Goal: Information Seeking & Learning: Learn about a topic

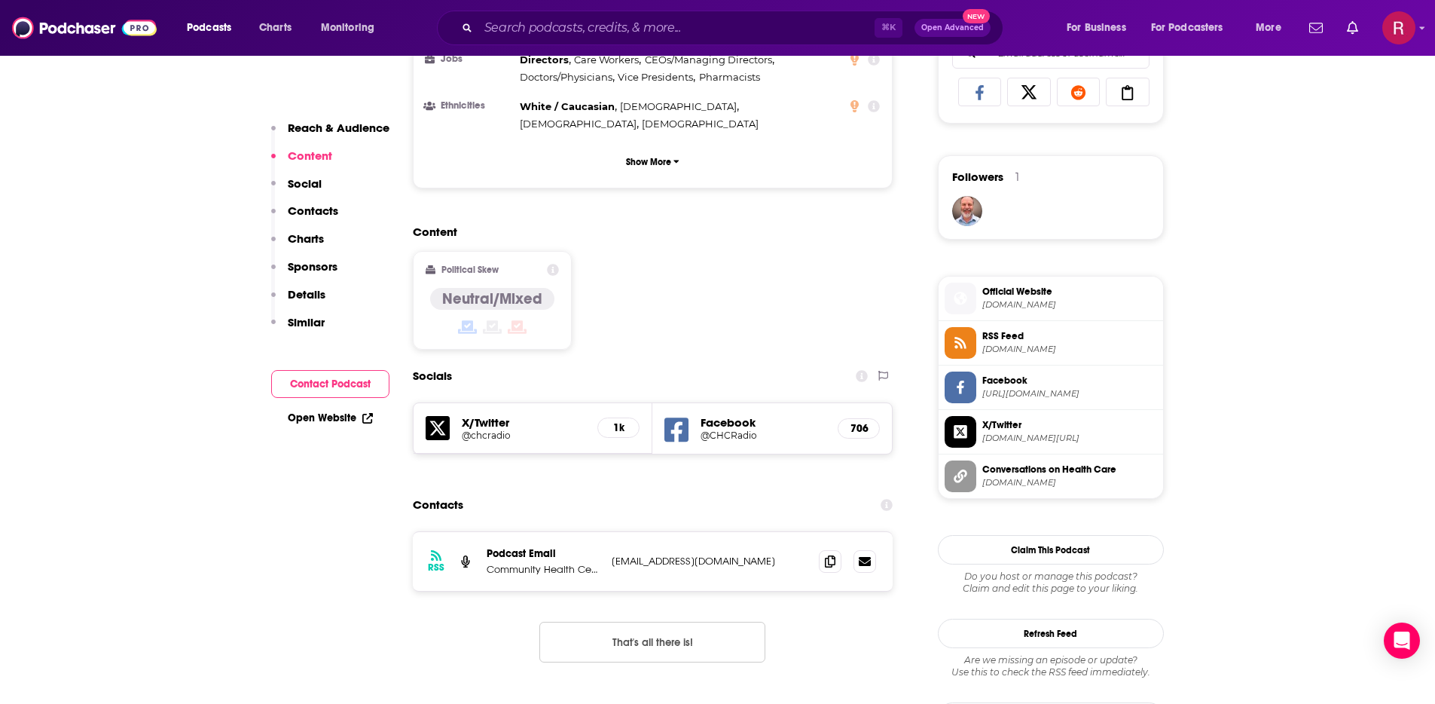
scroll to position [1011, 0]
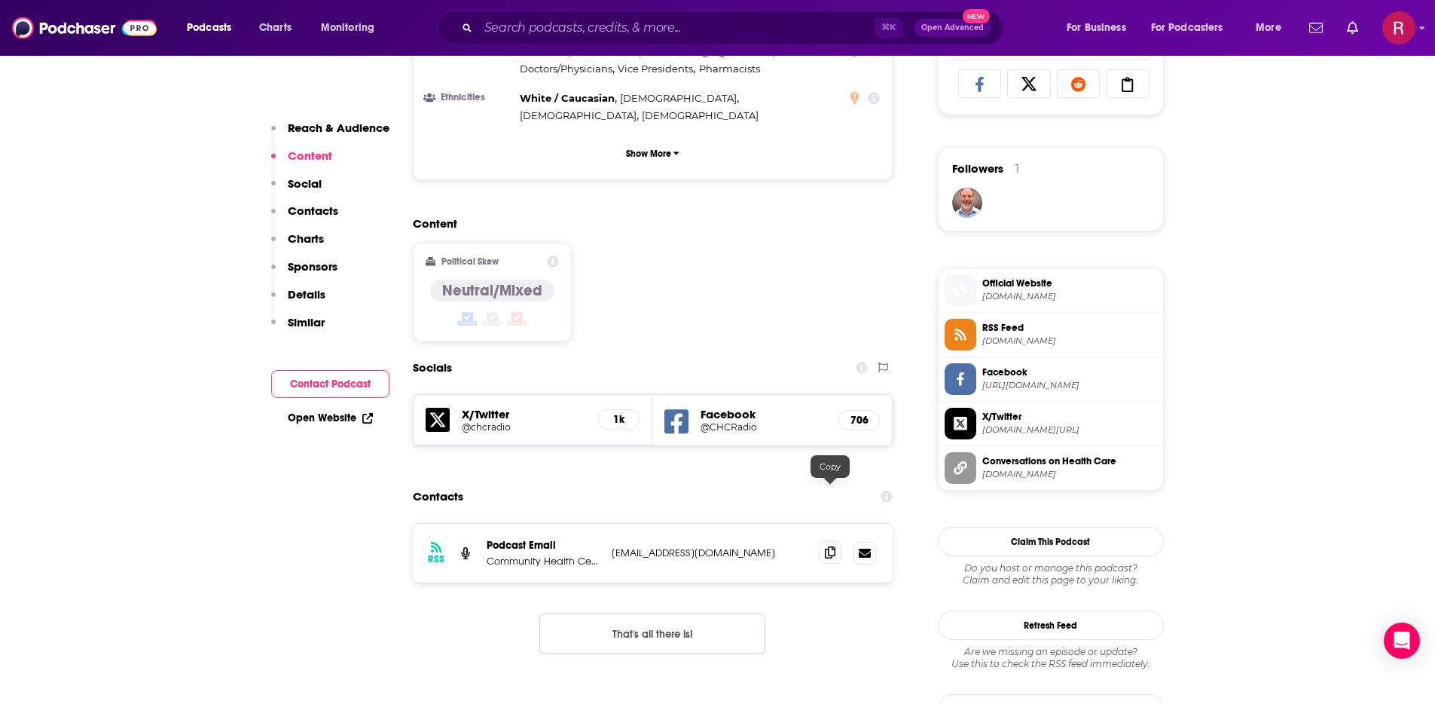
click at [837, 541] on span at bounding box center [830, 552] width 23 height 23
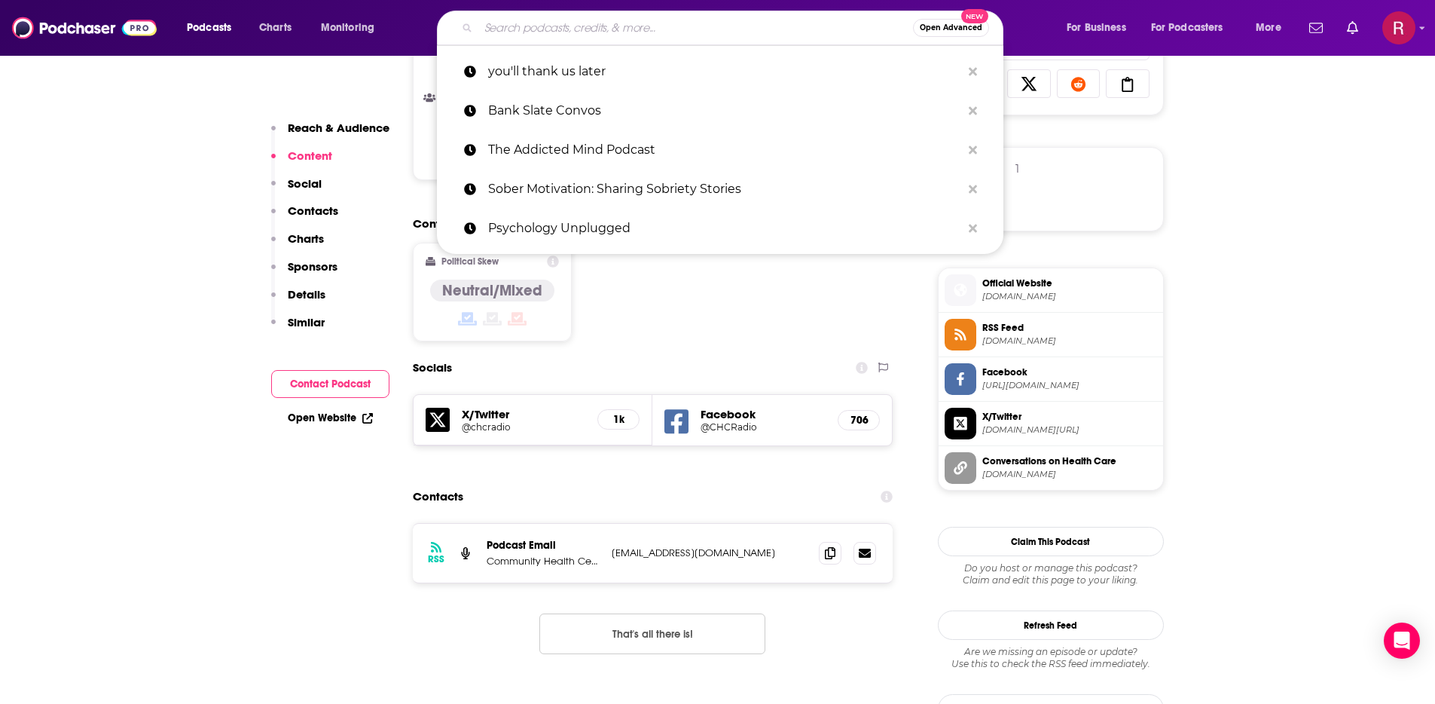
click at [556, 36] on input "Search podcasts, credits, & more..." at bounding box center [695, 28] width 435 height 24
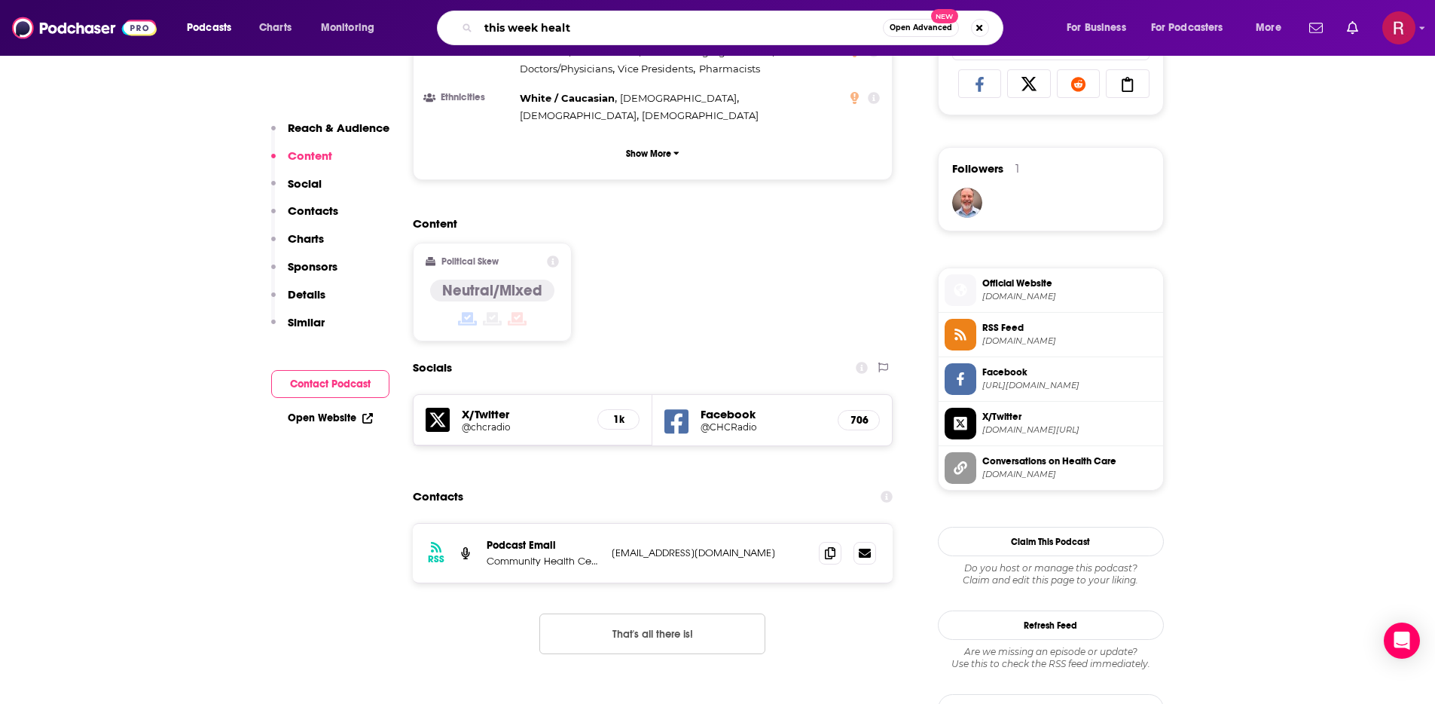
type input "this week health"
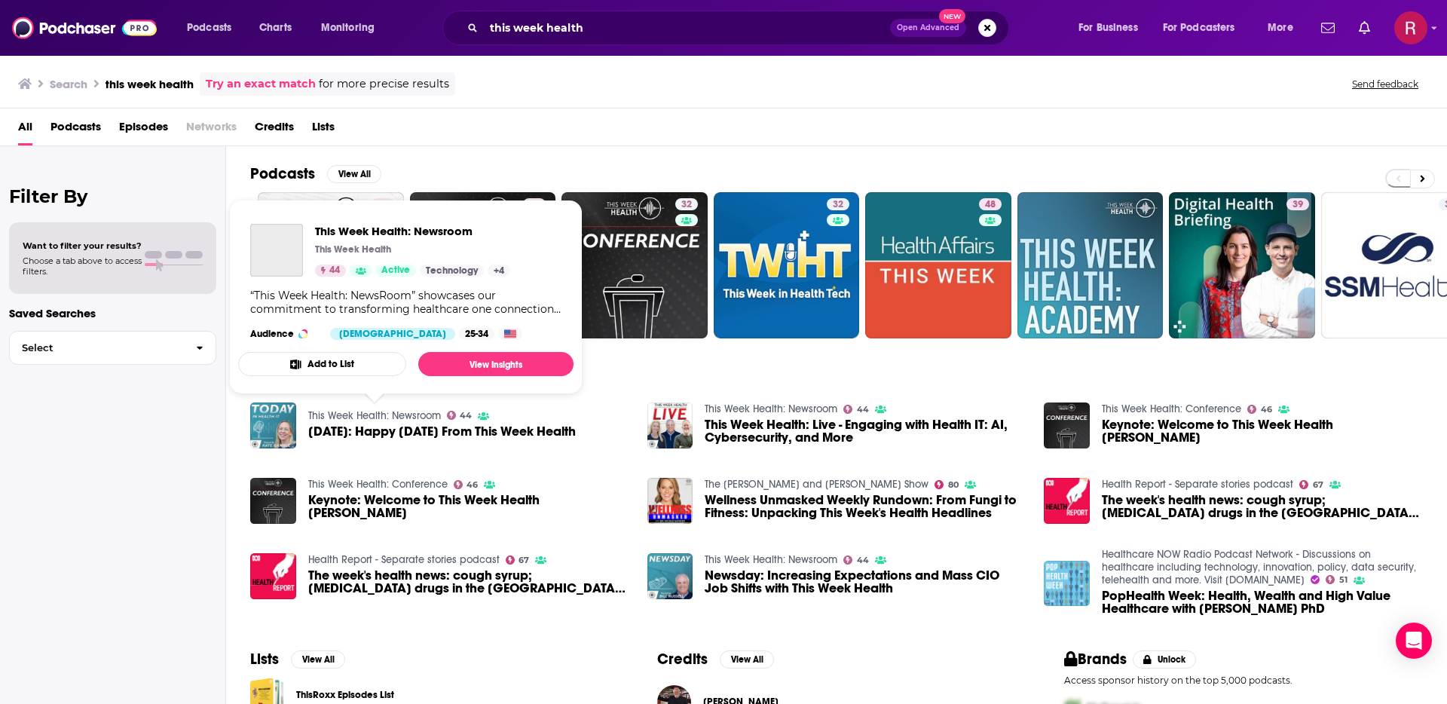
click at [331, 414] on link "This Week Health: Newsroom" at bounding box center [374, 415] width 133 height 13
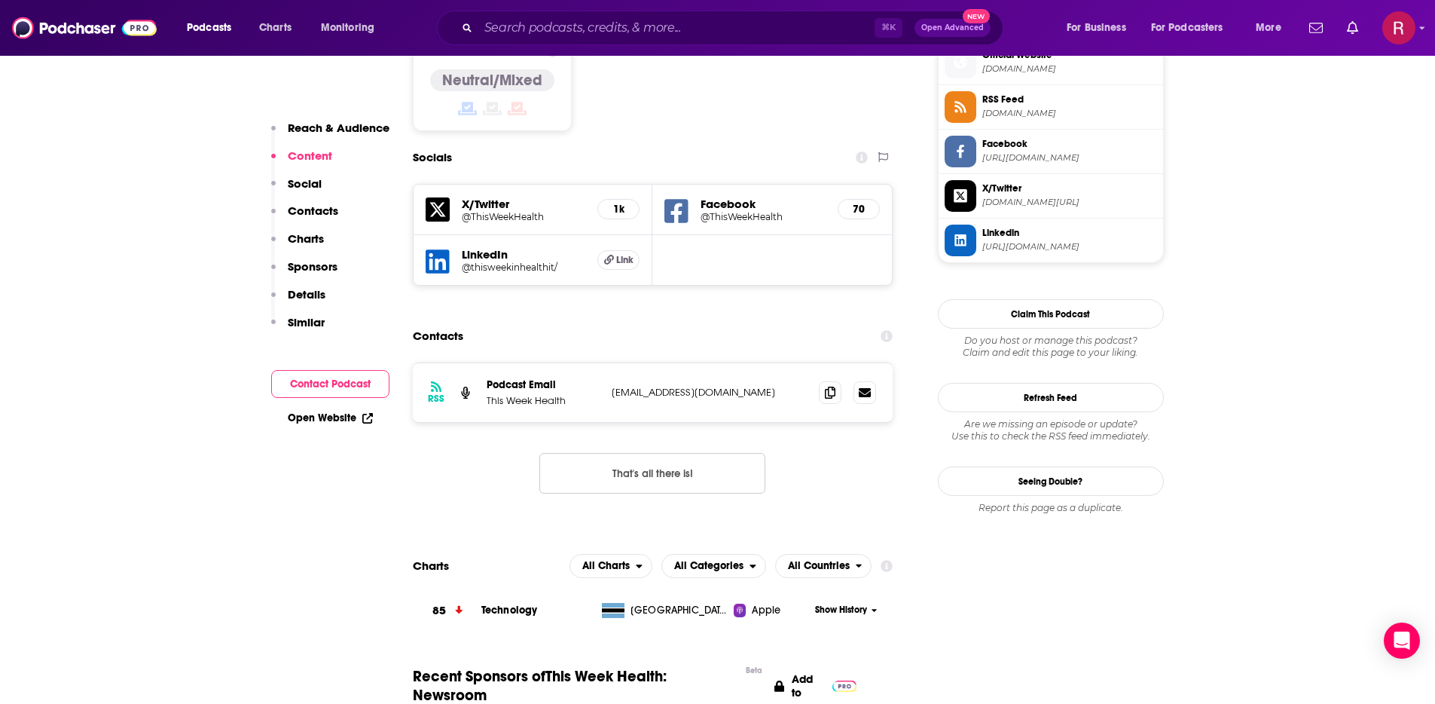
scroll to position [1301, 0]
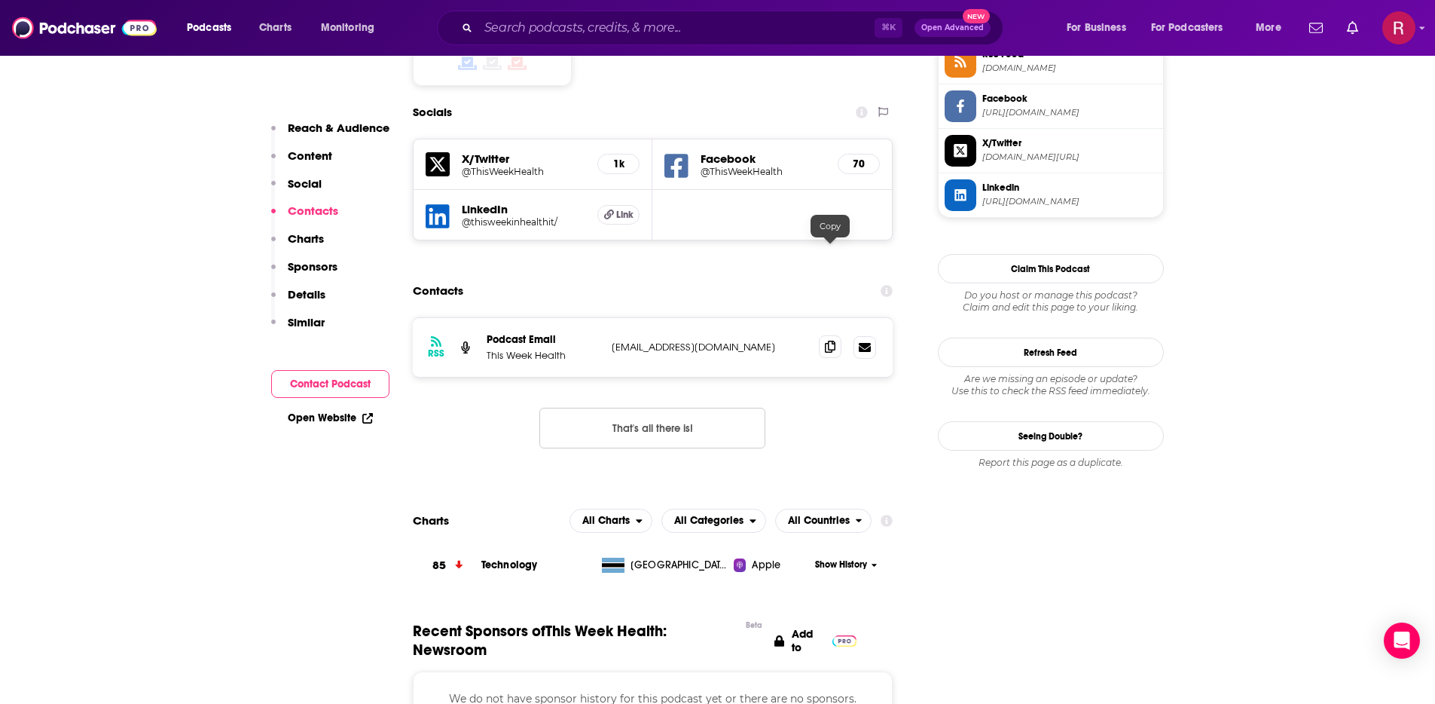
click at [834, 341] on icon at bounding box center [830, 347] width 11 height 12
click at [835, 341] on icon at bounding box center [830, 347] width 11 height 12
click at [536, 22] on input "Search podcasts, credits, & more..." at bounding box center [676, 28] width 396 height 24
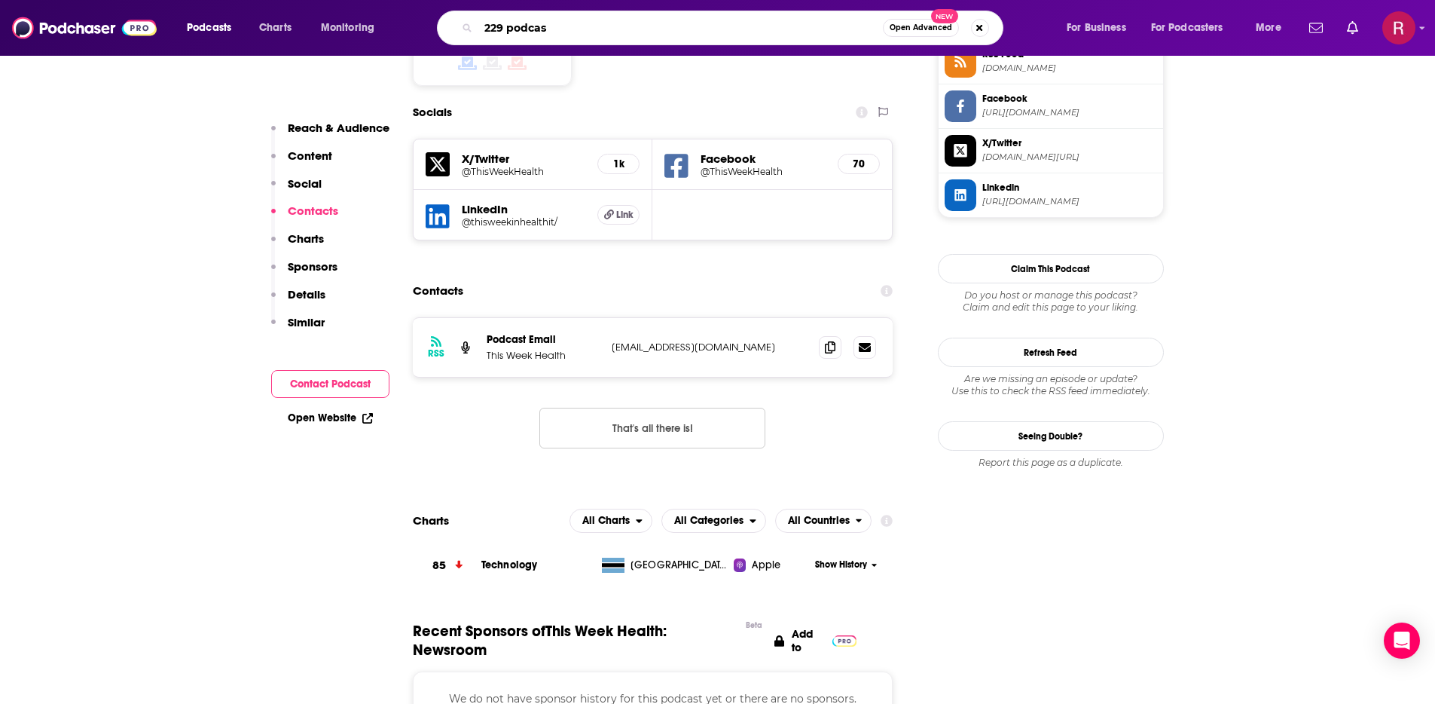
type input "229 podcast"
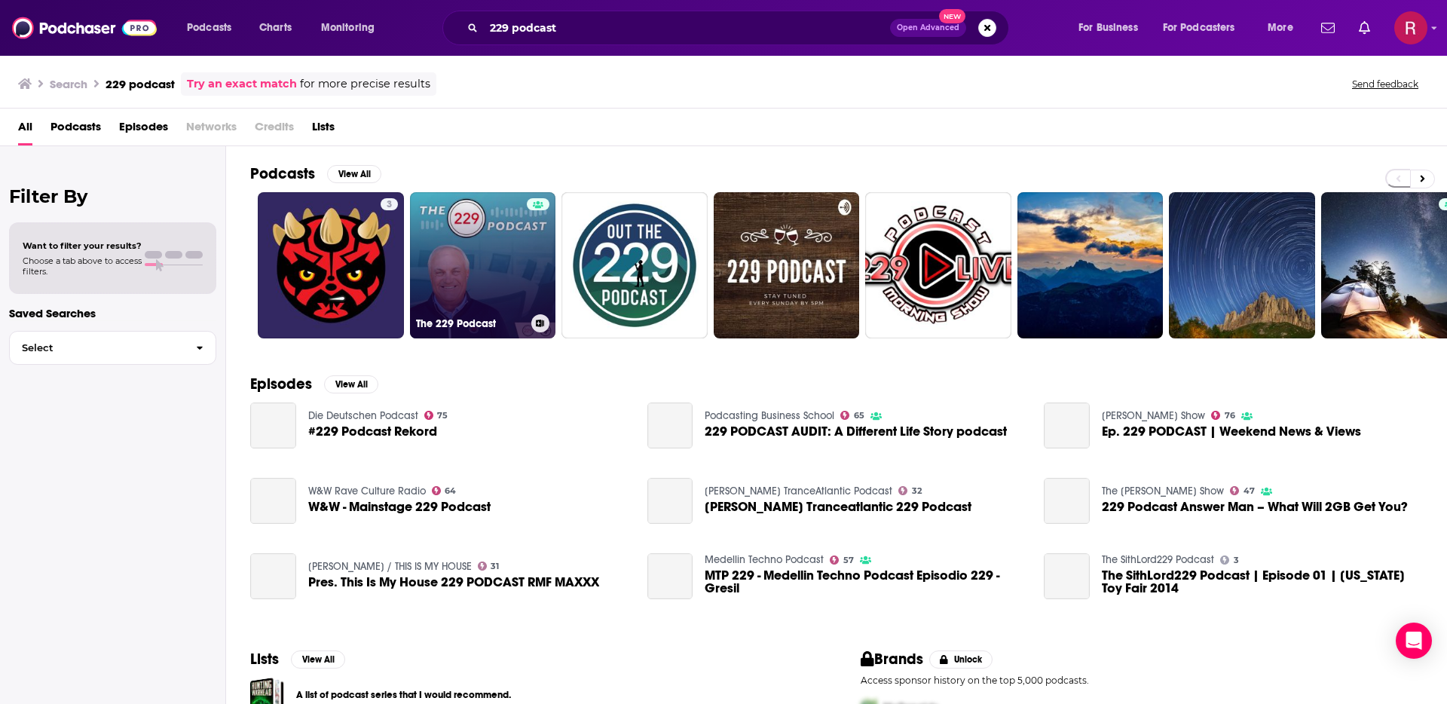
click at [481, 283] on link "The 229 Podcast" at bounding box center [483, 265] width 146 height 146
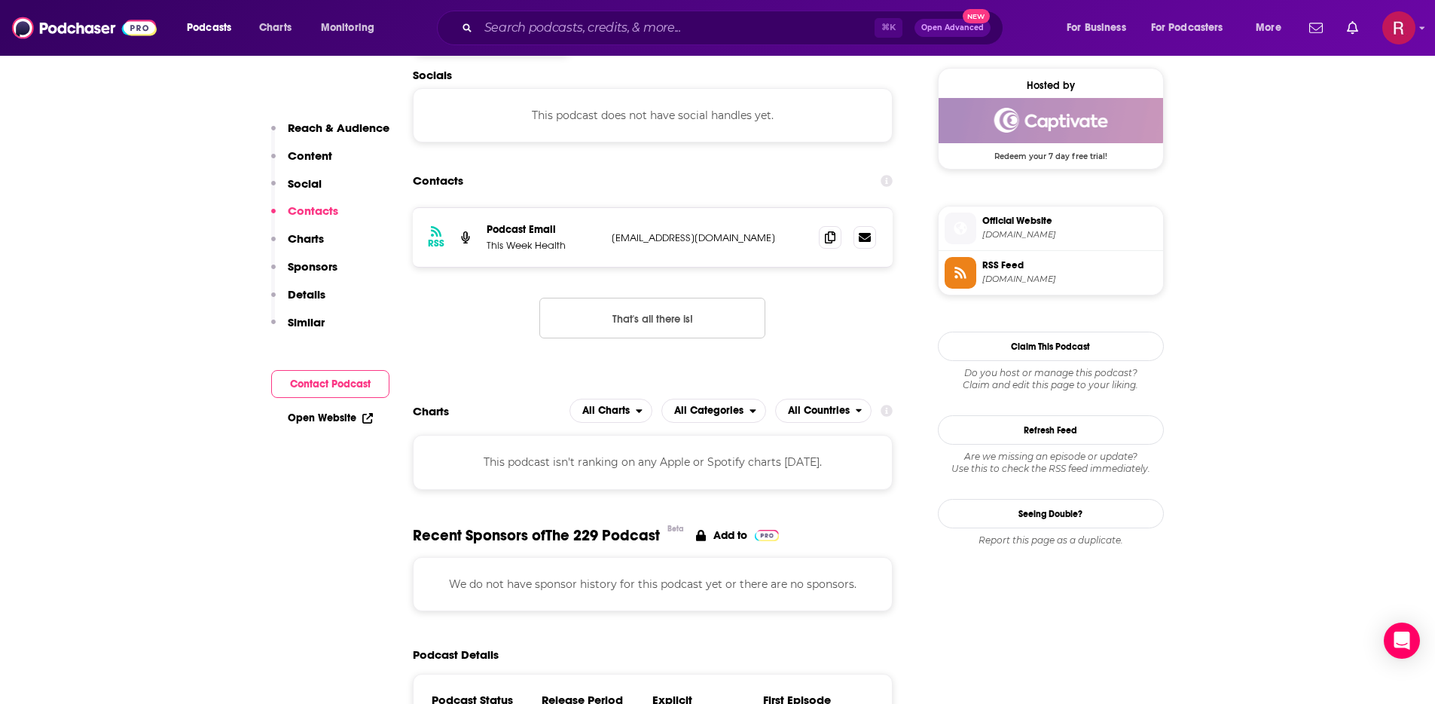
scroll to position [1104, 0]
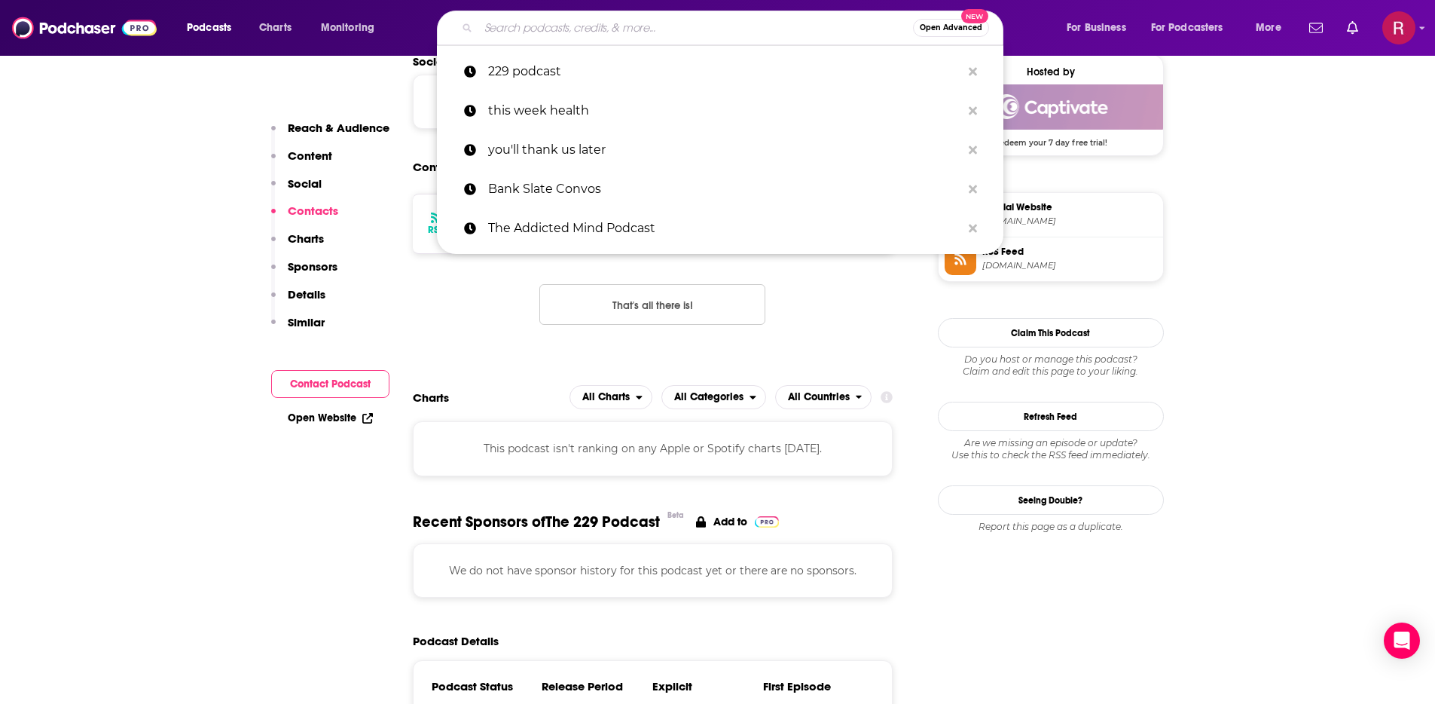
click at [553, 28] on input "Search podcasts, credits, & more..." at bounding box center [695, 28] width 435 height 24
paste input "Healthcare Triage Podcast"
type input "Healthcare Triage Podcast"
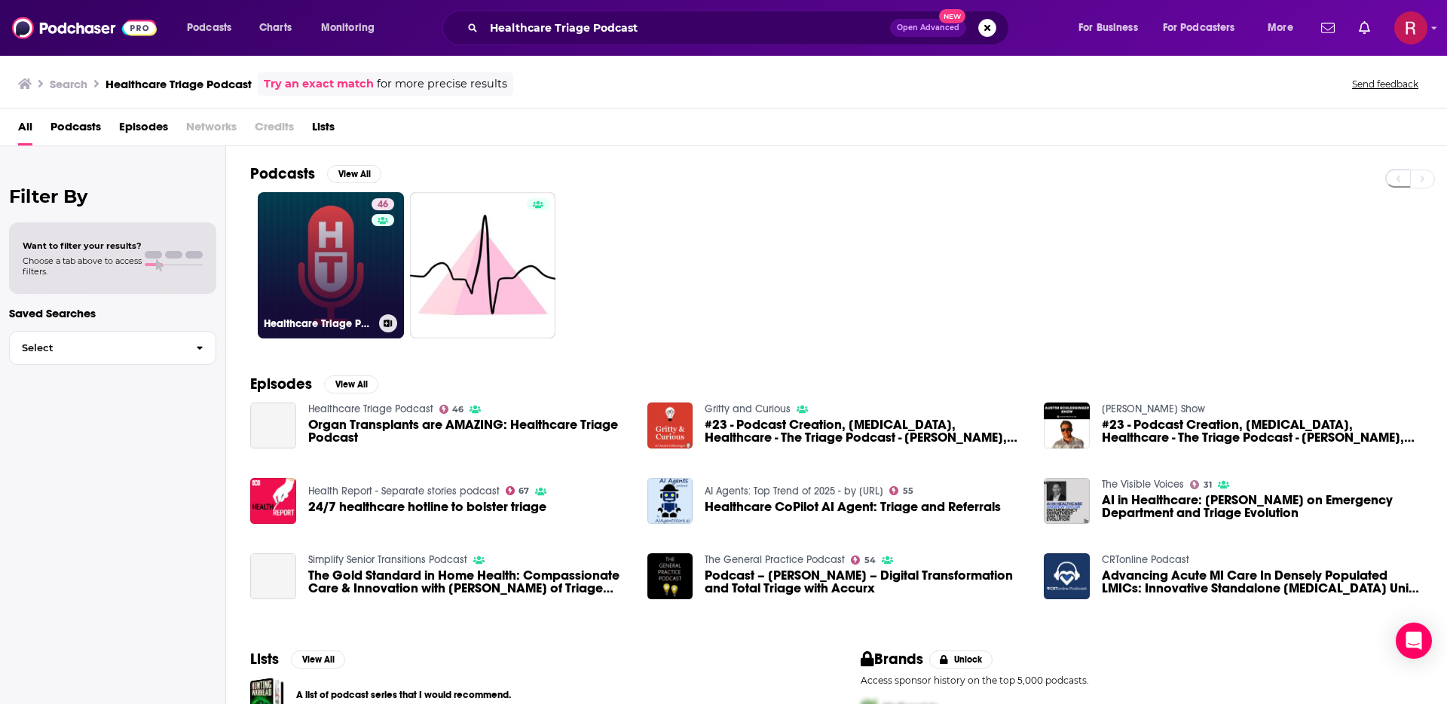
click at [329, 279] on link "46 Healthcare Triage Podcast" at bounding box center [331, 265] width 146 height 146
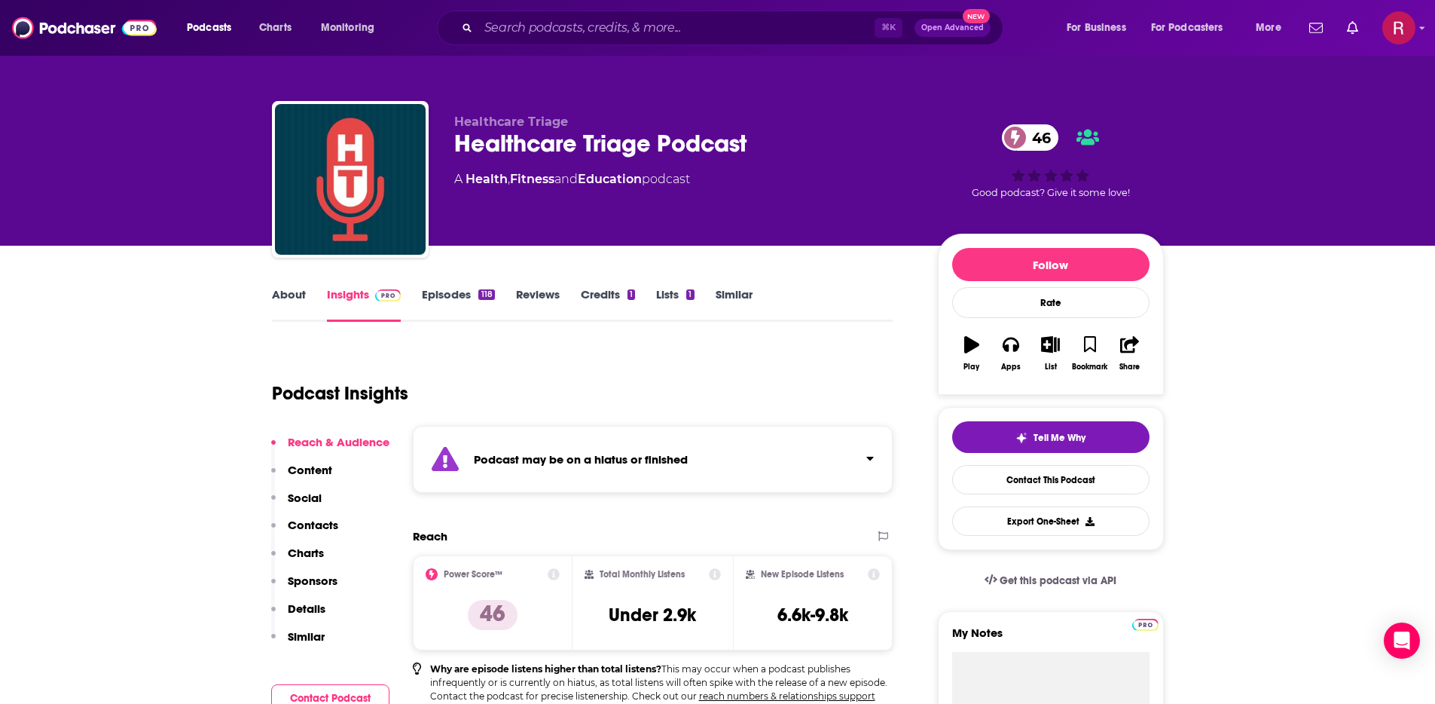
click at [449, 291] on link "Episodes 118" at bounding box center [458, 304] width 72 height 35
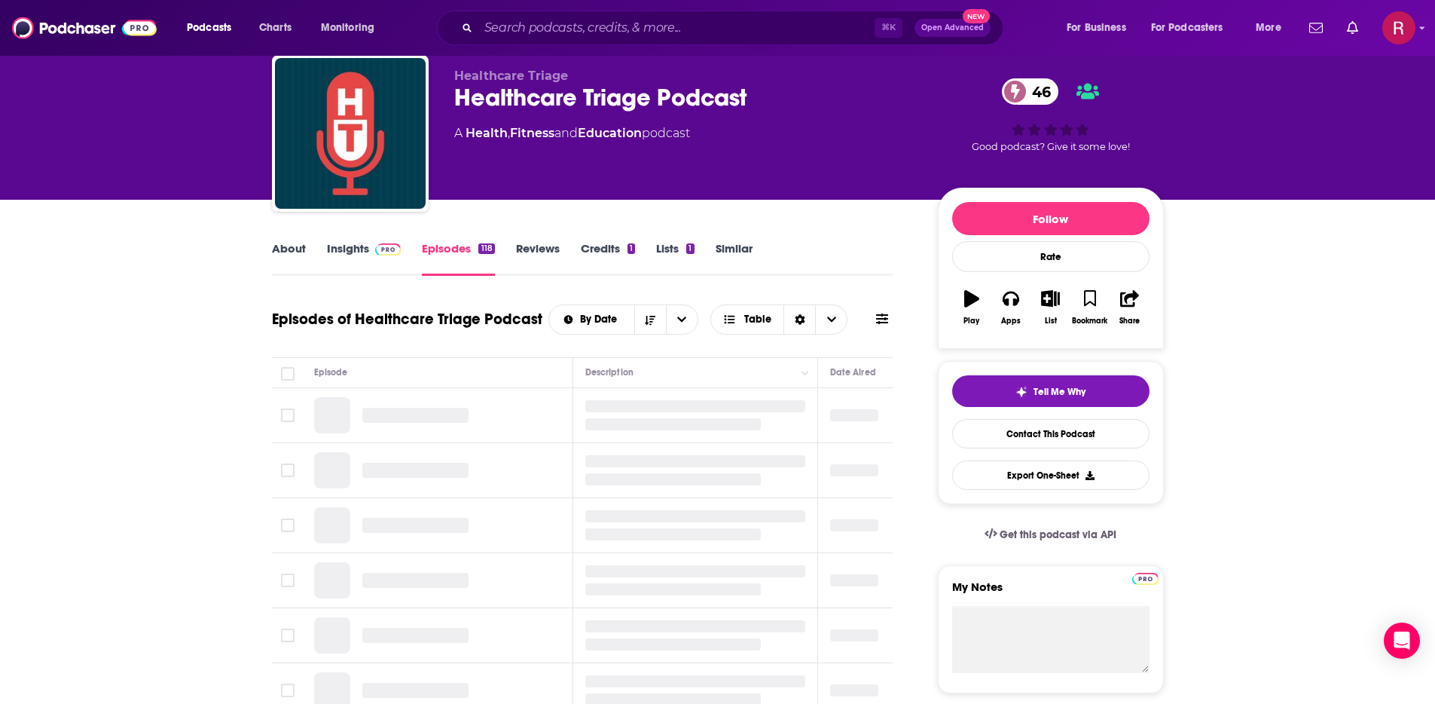
scroll to position [66, 0]
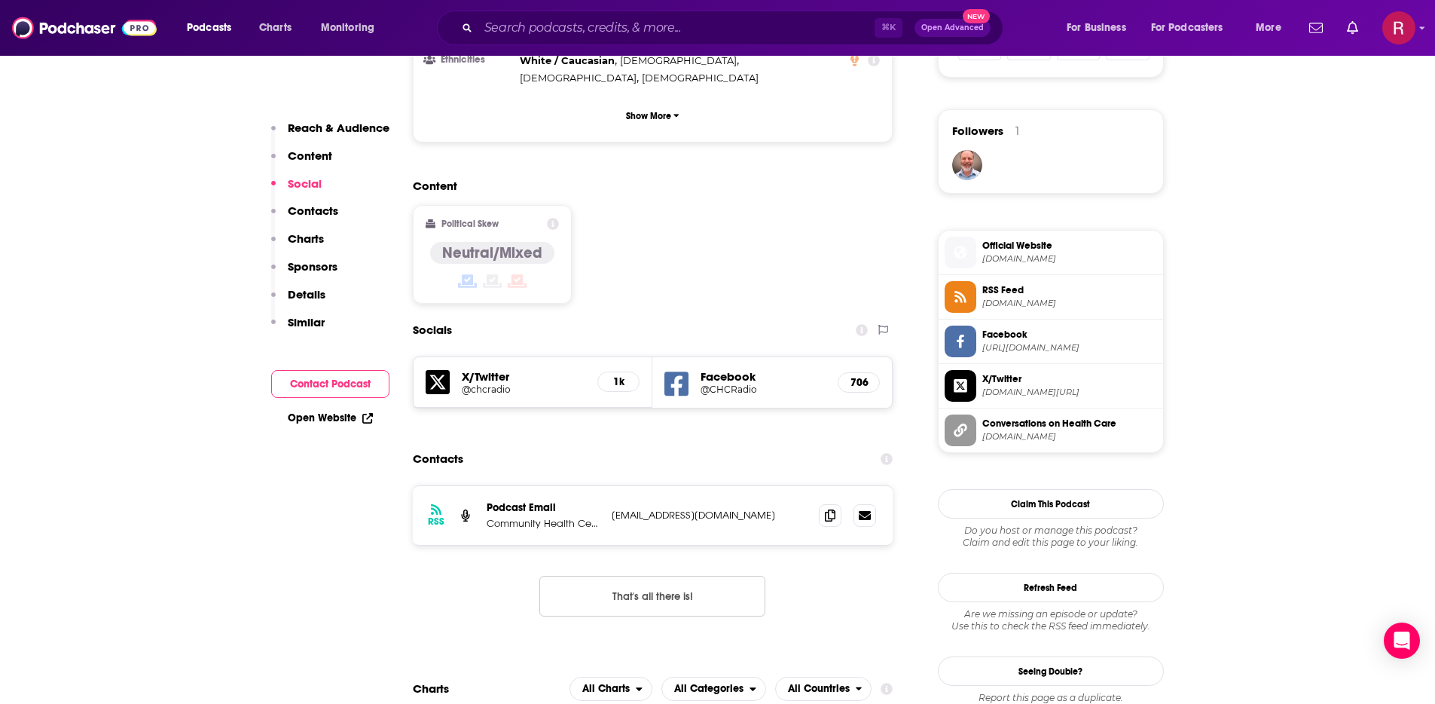
scroll to position [1053, 0]
